Goal: Check status: Check status

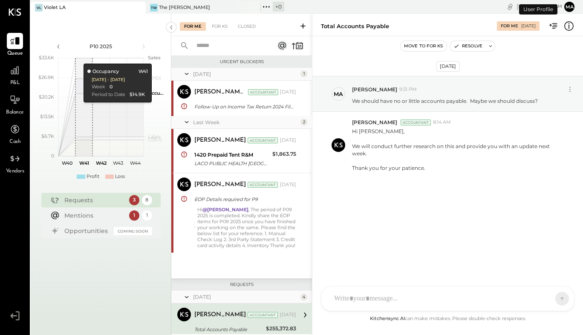
scroll to position [132, 0]
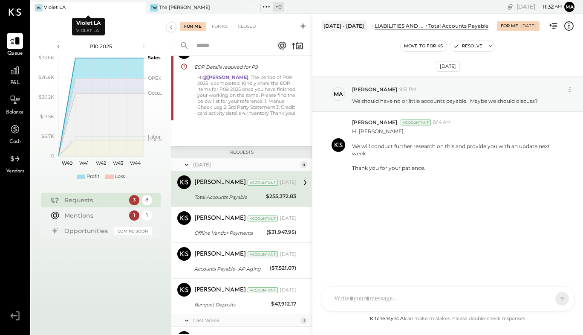
click at [60, 7] on div "Violet LA" at bounding box center [55, 7] width 22 height 7
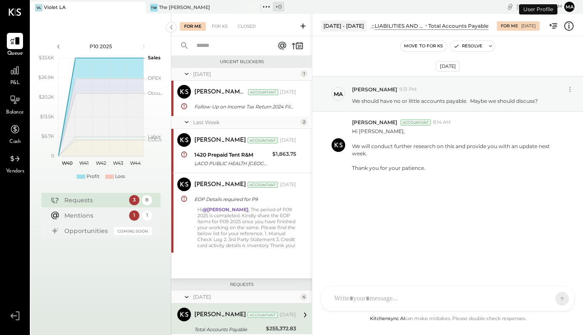
scroll to position [132, 0]
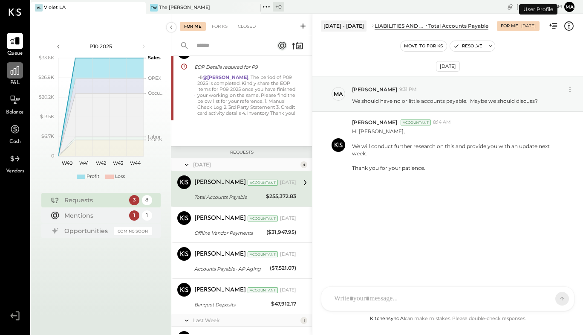
click at [16, 70] on icon at bounding box center [15, 70] width 9 height 9
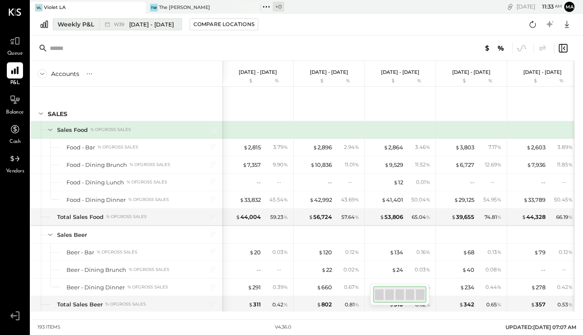
click at [158, 24] on span "[DATE] - [DATE]" at bounding box center [151, 24] width 45 height 8
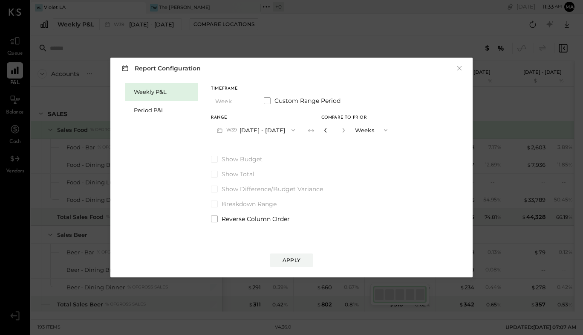
click at [327, 128] on icon "button" at bounding box center [325, 130] width 2 height 5
click at [328, 128] on icon "button" at bounding box center [325, 129] width 5 height 5
type input "*"
click at [328, 128] on icon "button" at bounding box center [325, 129] width 5 height 5
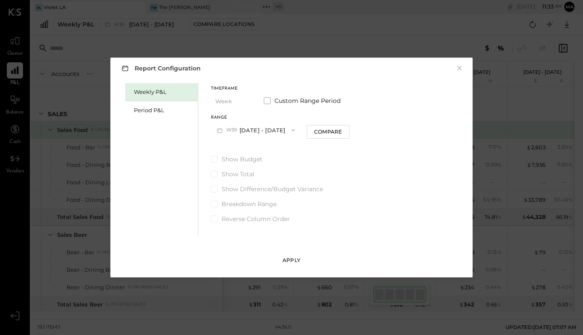
click at [293, 261] on div "Apply" at bounding box center [292, 259] width 18 height 7
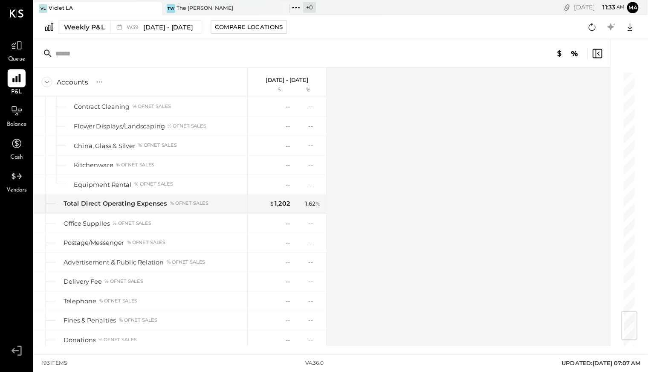
scroll to position [1934, 0]
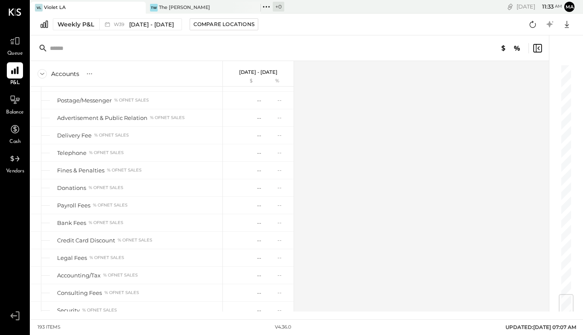
click at [576, 308] on div "Accounts S % GL [DATE] - [DATE] $ % SALES Sales Food % of GROSS SALES Food - Ba…" at bounding box center [307, 173] width 553 height 276
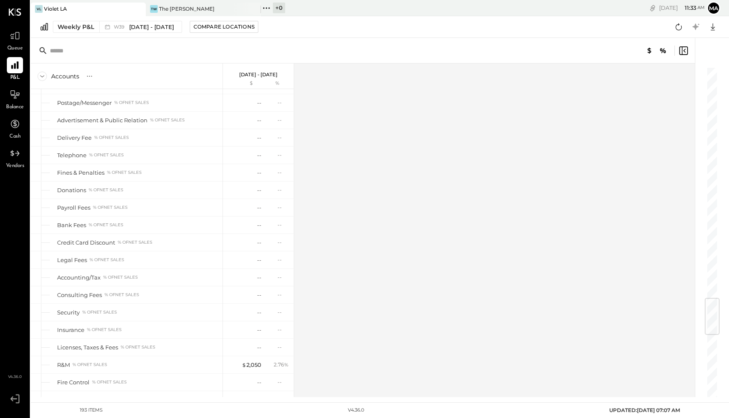
drag, startPoint x: 581, startPoint y: 1, endPoint x: 359, endPoint y: 256, distance: 338.2
click at [359, 256] on div "Accounts S % GL [DATE] - [DATE] $ % SALES Sales Food % of GROSS SALES Food - Ba…" at bounding box center [364, 231] width 666 height 334
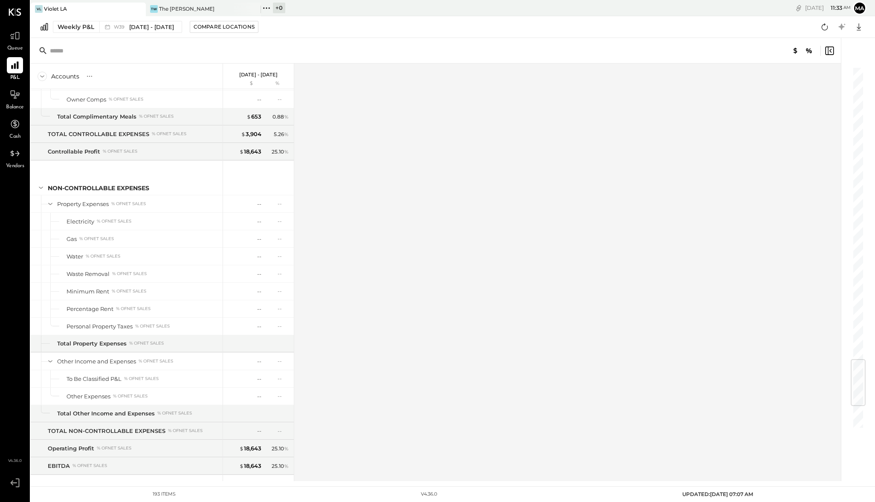
scroll to position [2444, 0]
drag, startPoint x: 711, startPoint y: 0, endPoint x: 473, endPoint y: 257, distance: 350.0
click at [473, 257] on div "Accounts S % GL [DATE] - [DATE] $ % SALES Sales Food % of GROSS SALES Food - Ba…" at bounding box center [436, 272] width 811 height 417
click at [583, 185] on div "Accounts S % GL [DATE] - [DATE] $ % SALES Sales Food % of GROSS SALES Food - Ba…" at bounding box center [453, 259] width 844 height 443
